Goal: Information Seeking & Learning: Find specific page/section

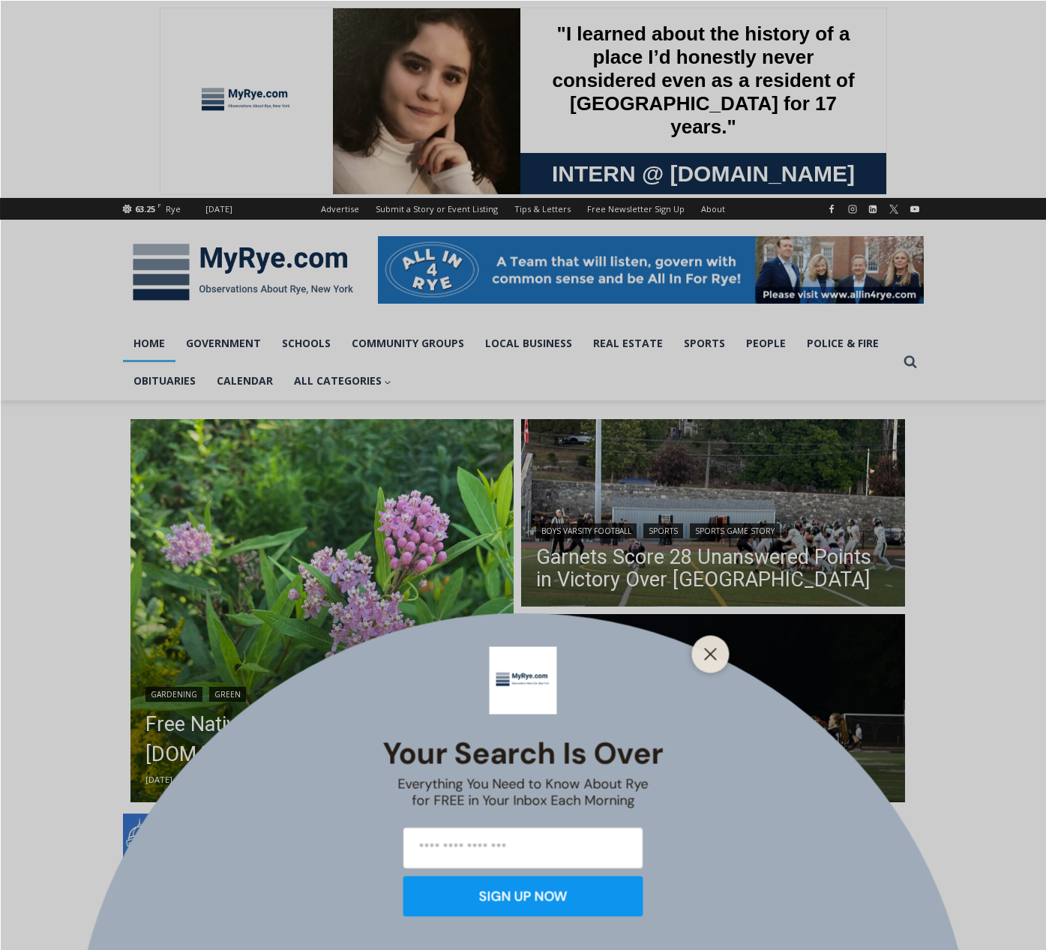
click at [720, 648] on button "Close" at bounding box center [710, 653] width 21 height 21
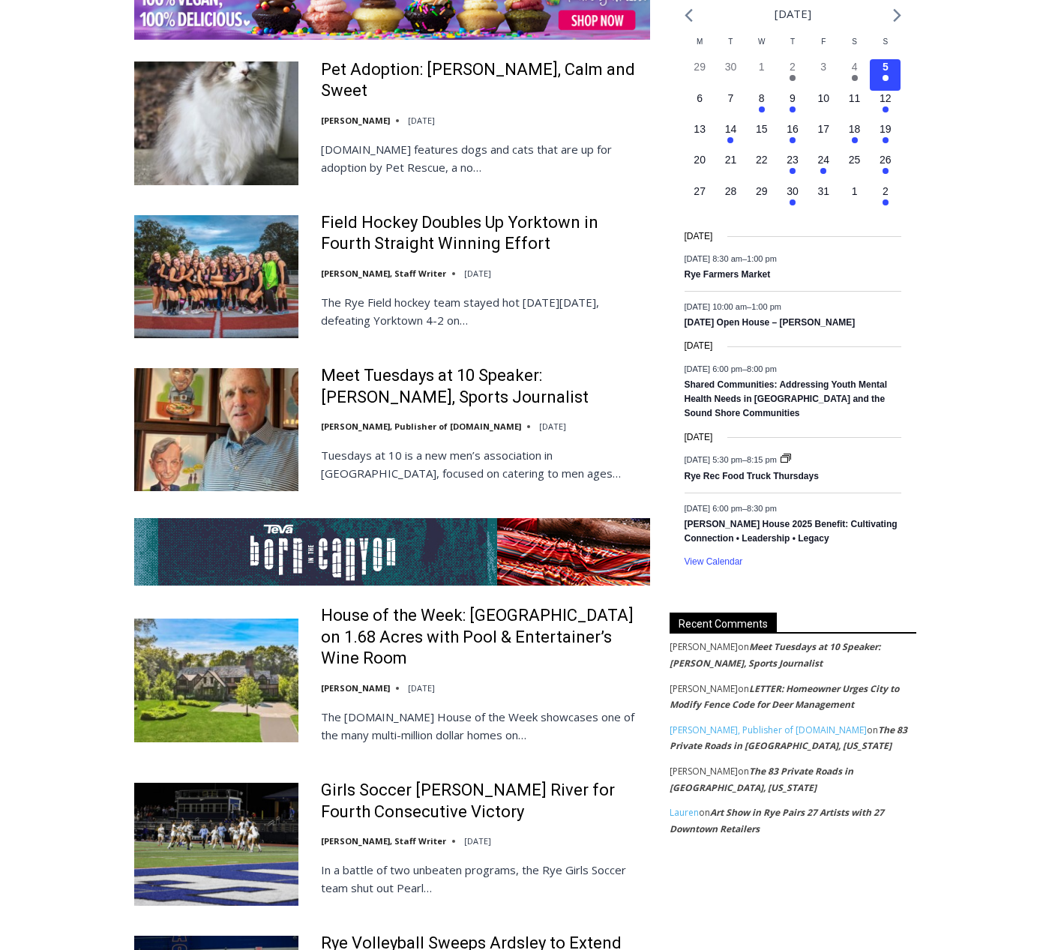
scroll to position [2409, 0]
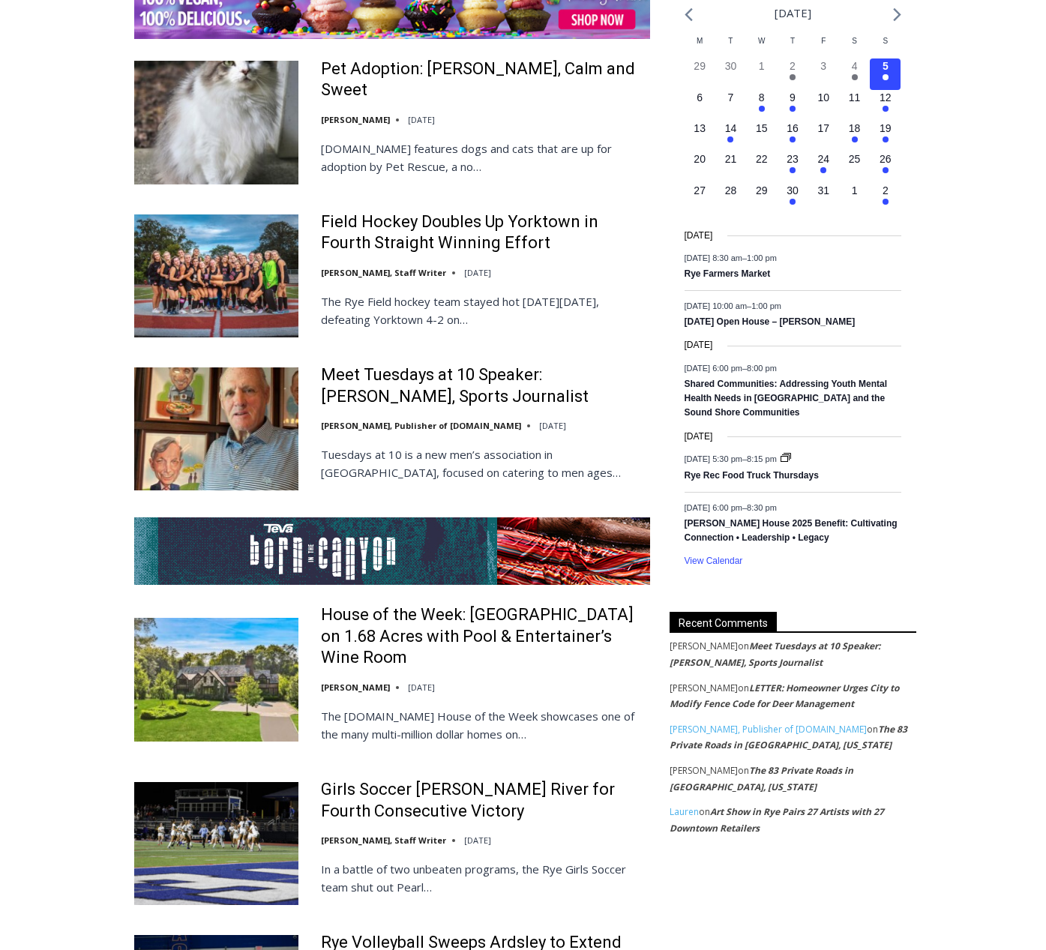
click at [753, 734] on link "The 83 Private Roads in [GEOGRAPHIC_DATA], [US_STATE]" at bounding box center [788, 737] width 238 height 29
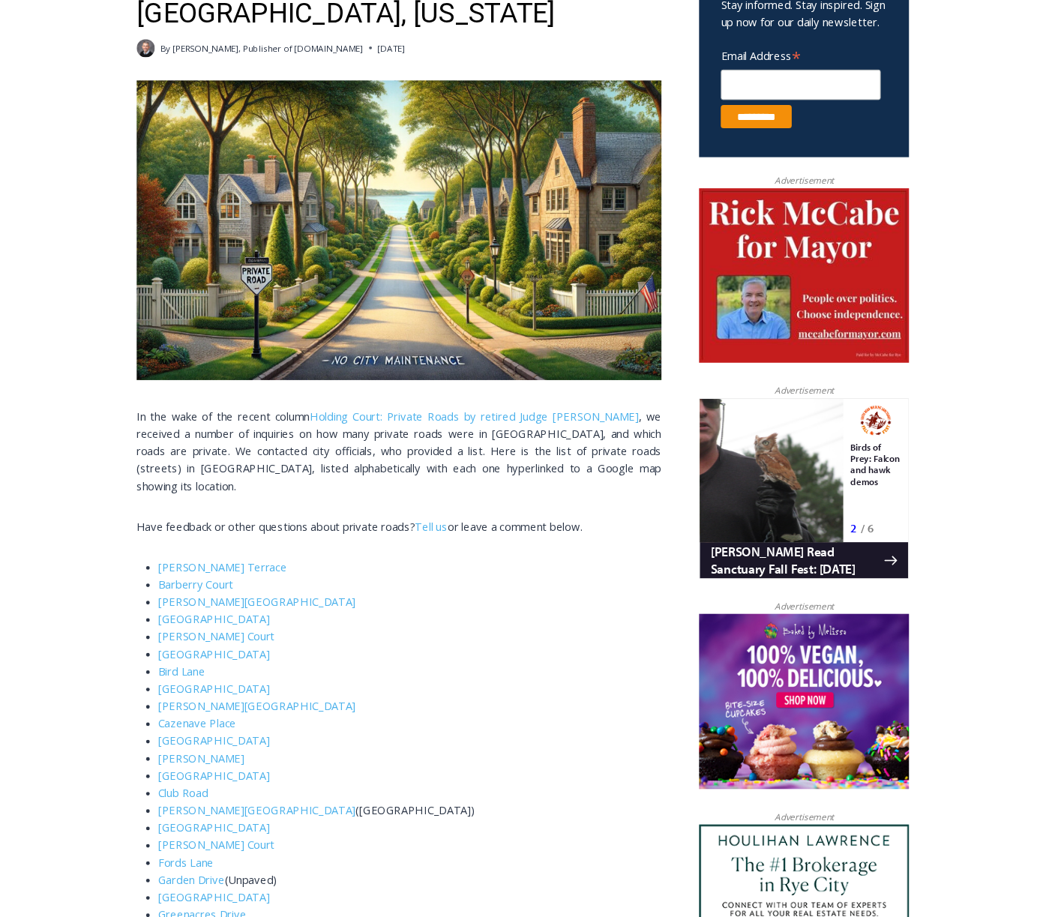
scroll to position [579, 0]
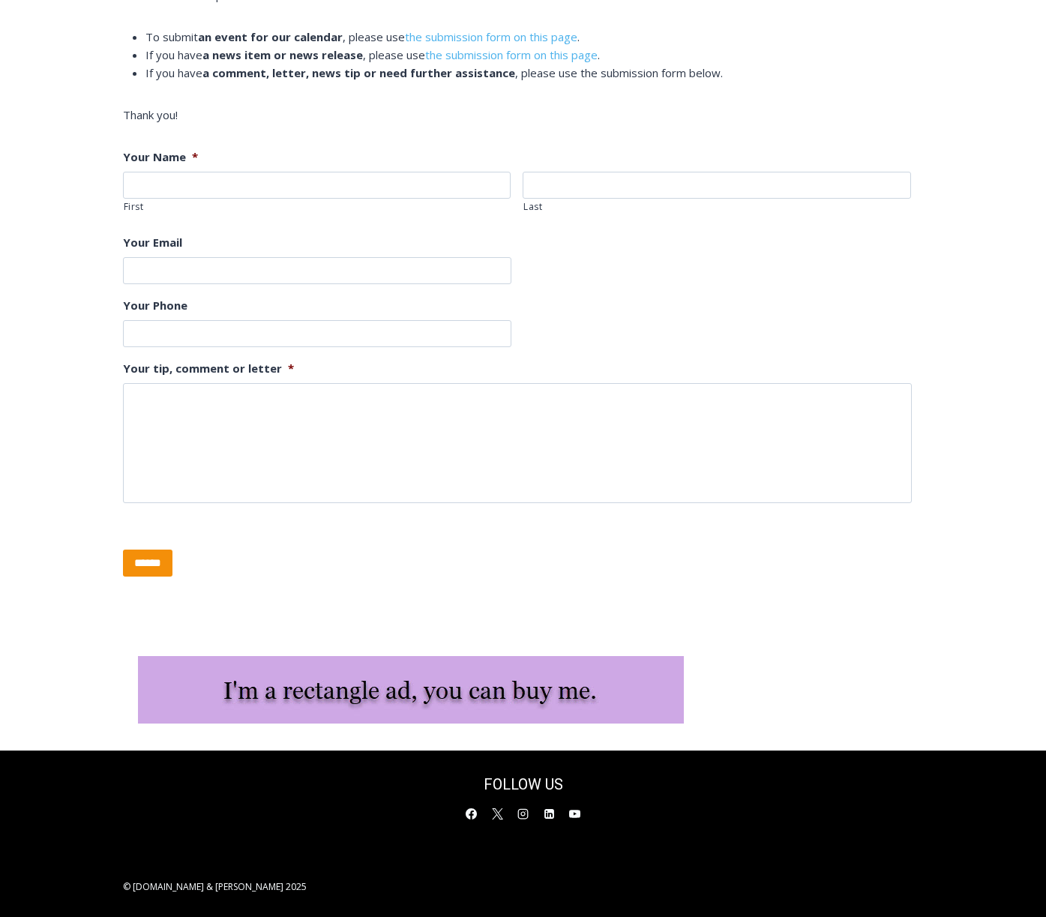
scroll to position [546, 0]
